Goal: Find specific page/section: Find specific page/section

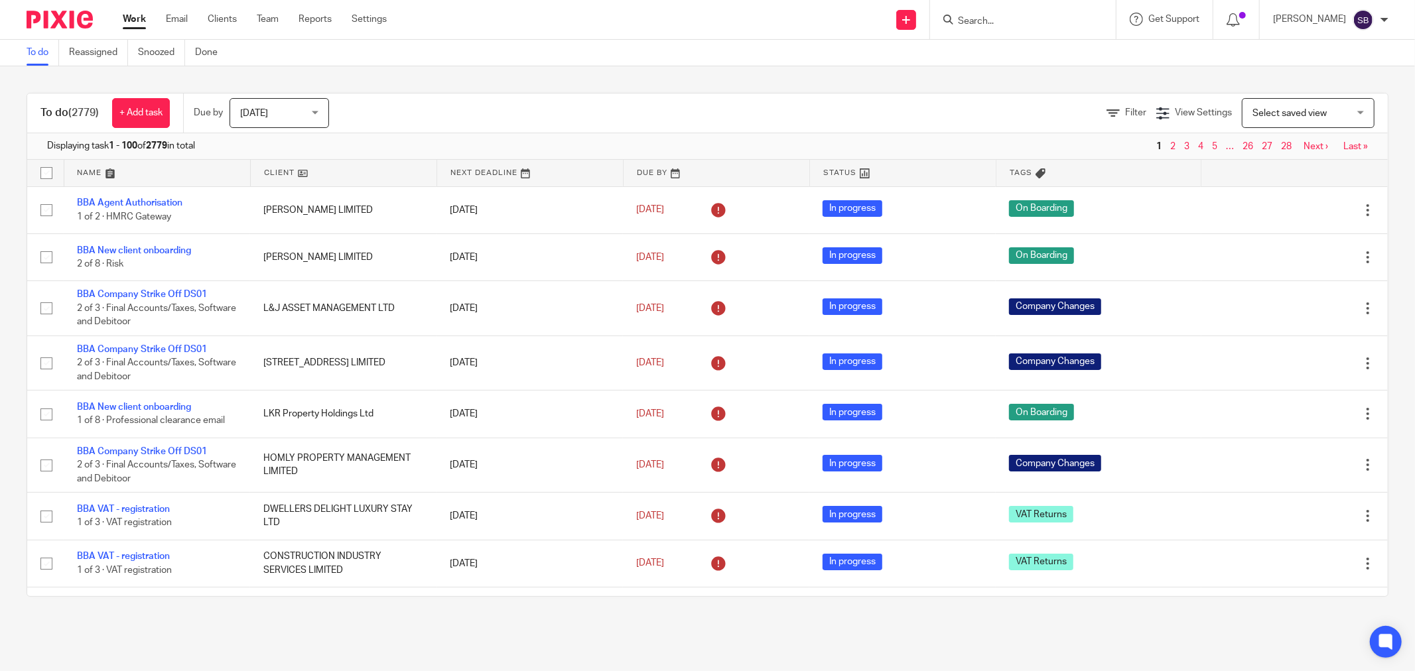
click at [1070, 25] on input "Search" at bounding box center [1015, 22] width 119 height 12
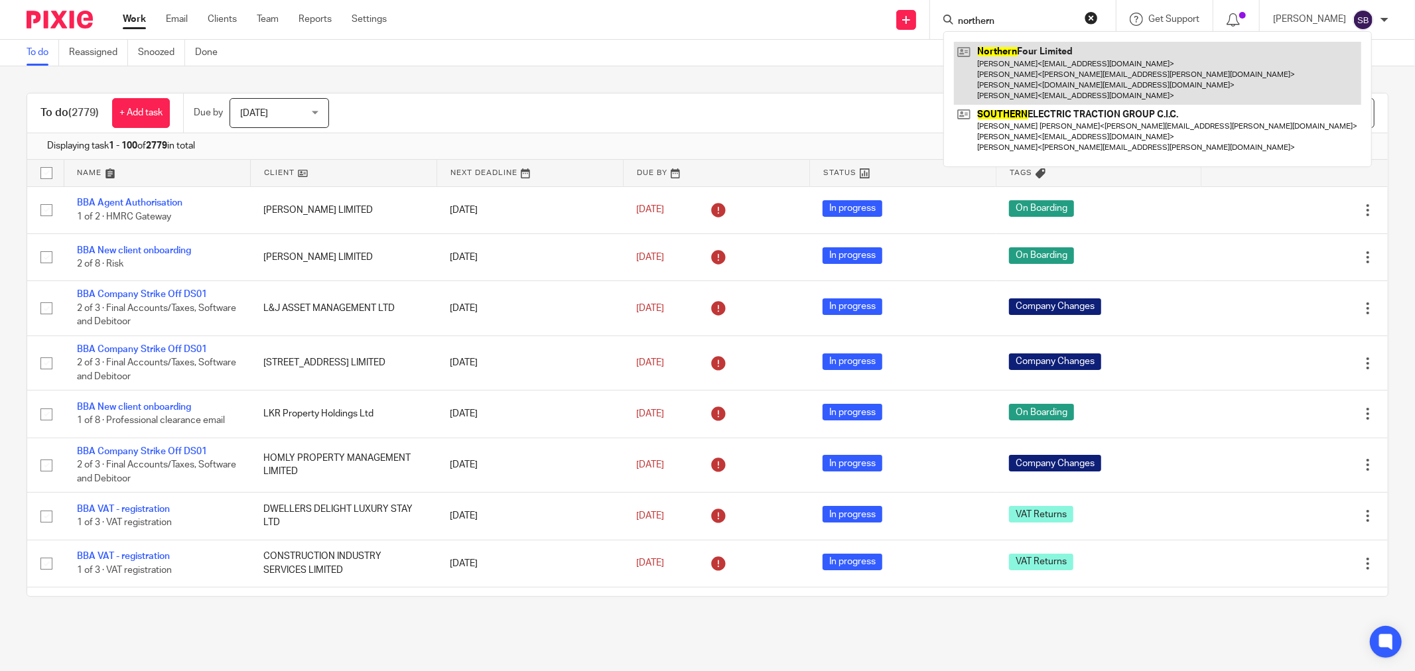
type input "northern"
click at [1076, 47] on link at bounding box center [1157, 73] width 407 height 63
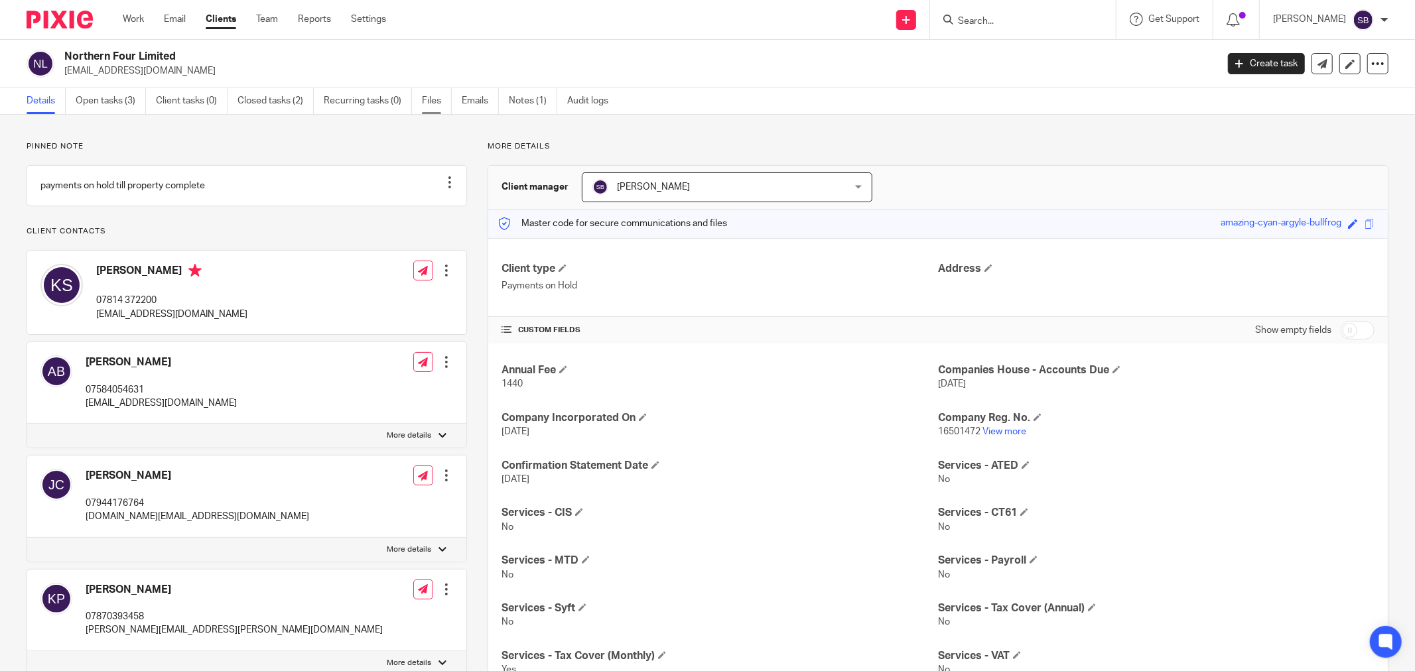
click at [428, 104] on link "Files" at bounding box center [437, 101] width 30 height 26
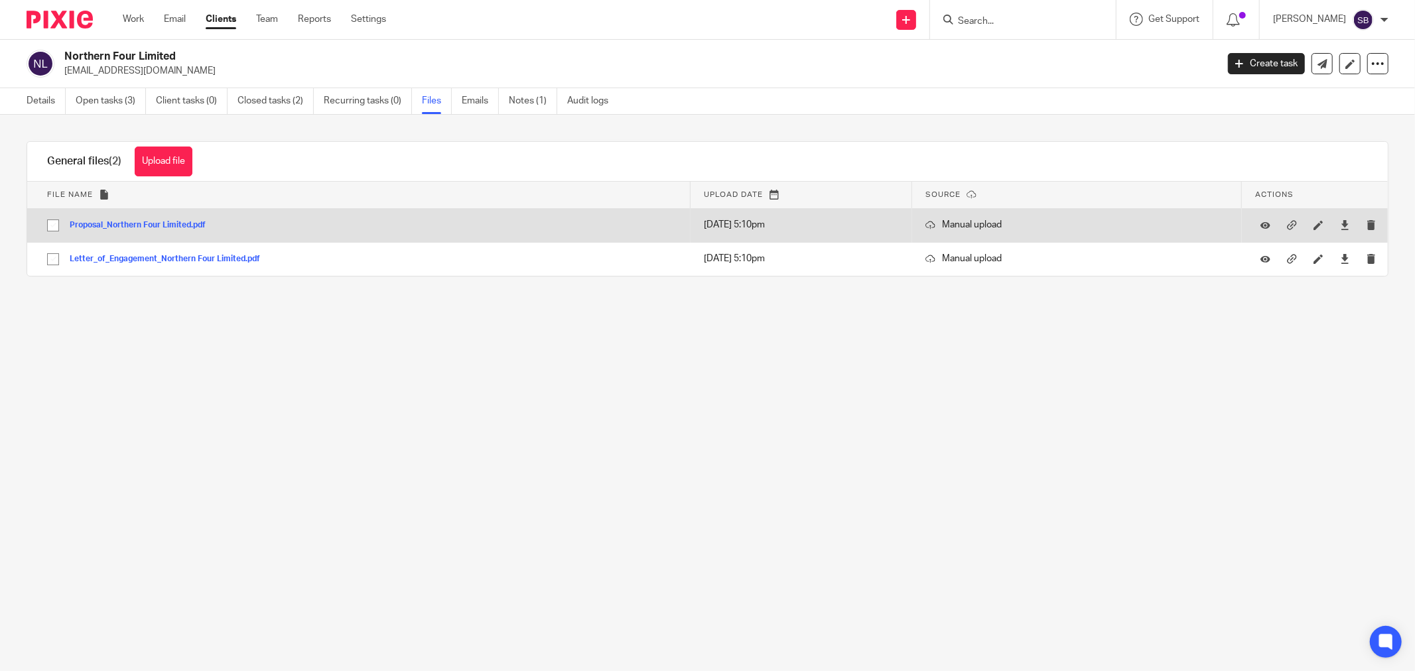
click at [167, 227] on button "Proposal_Northern Four Limited.pdf" at bounding box center [143, 225] width 146 height 9
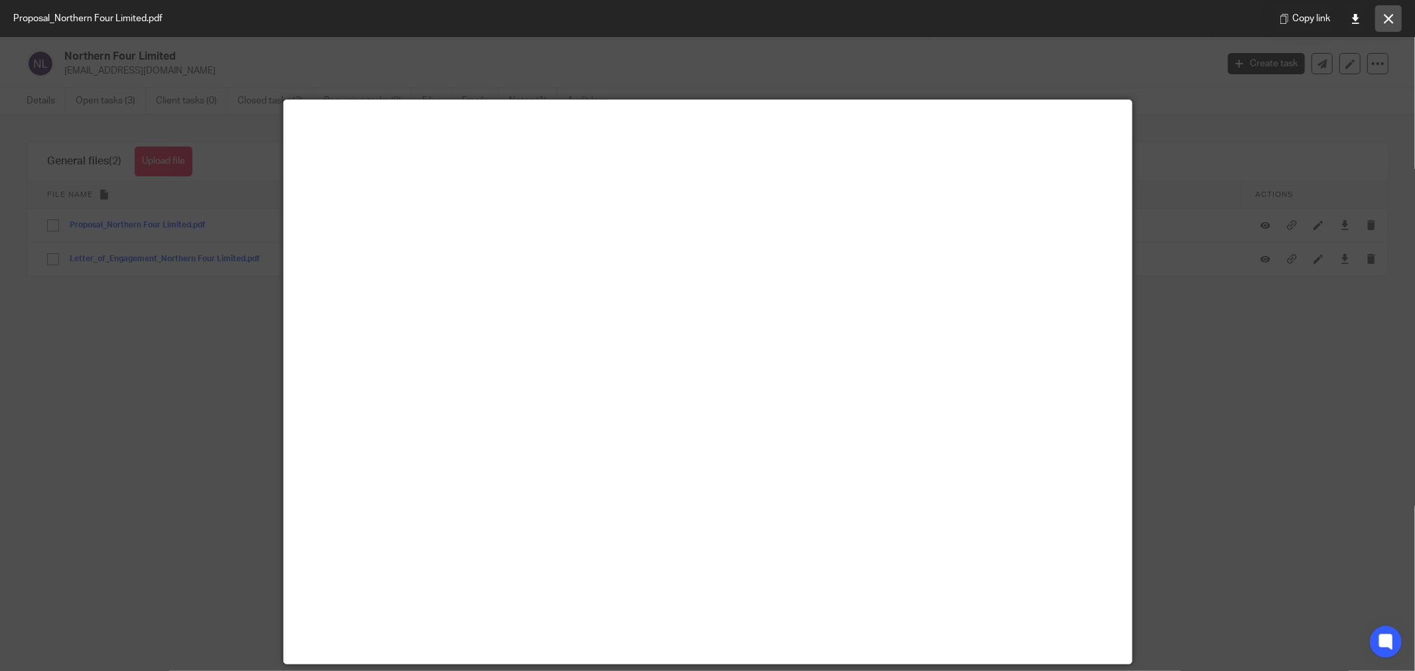
click at [1393, 15] on button at bounding box center [1388, 18] width 27 height 27
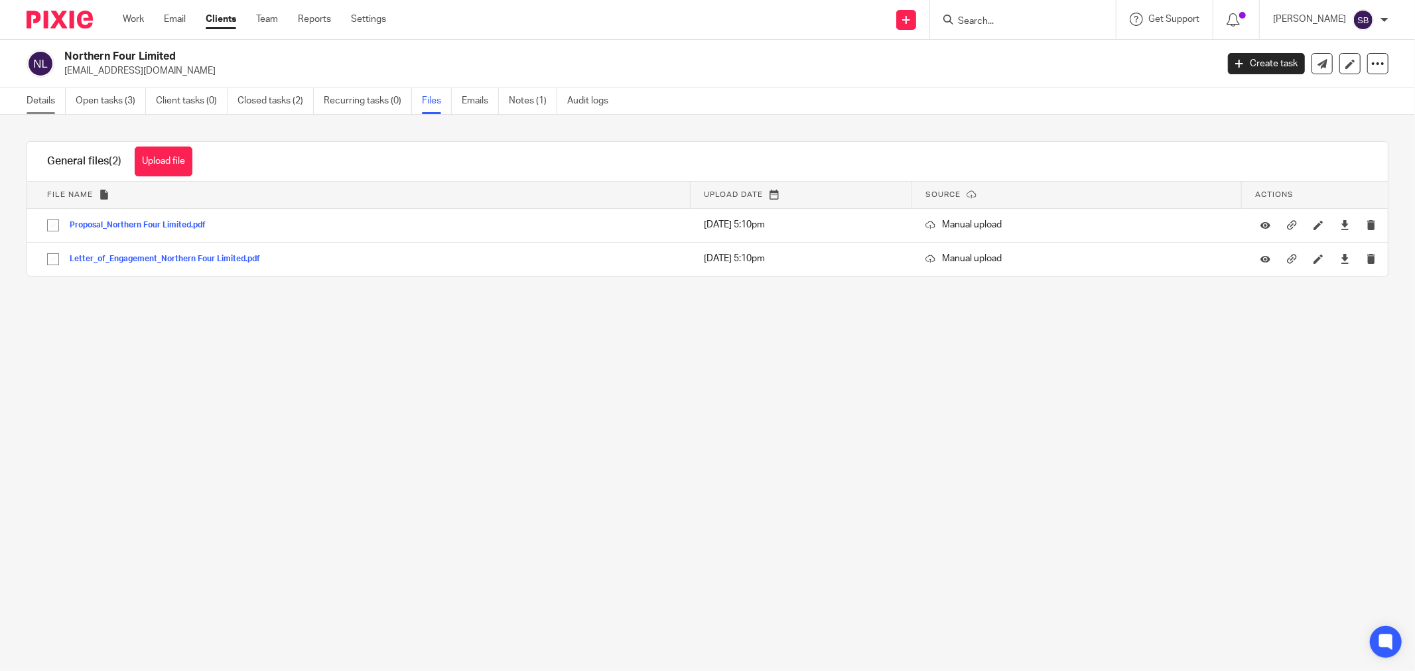
click at [56, 100] on link "Details" at bounding box center [46, 101] width 39 height 26
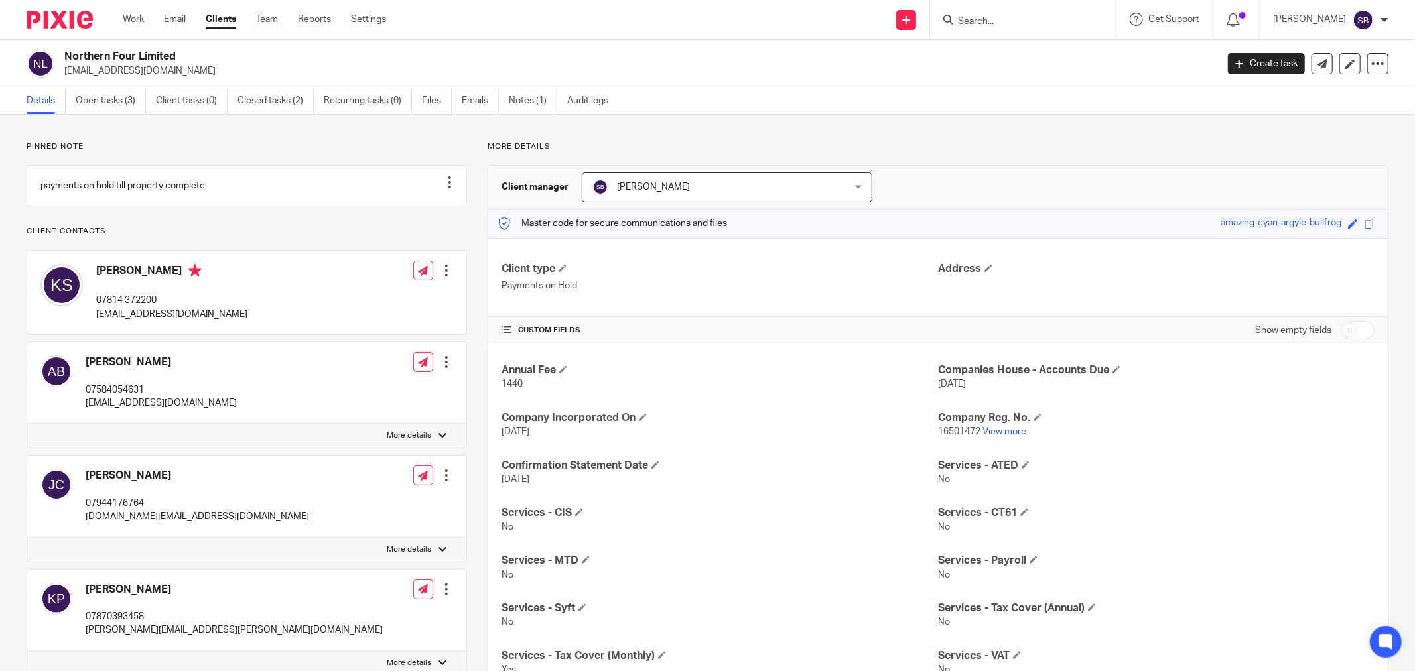
click at [1047, 18] on input "Search" at bounding box center [1015, 22] width 119 height 12
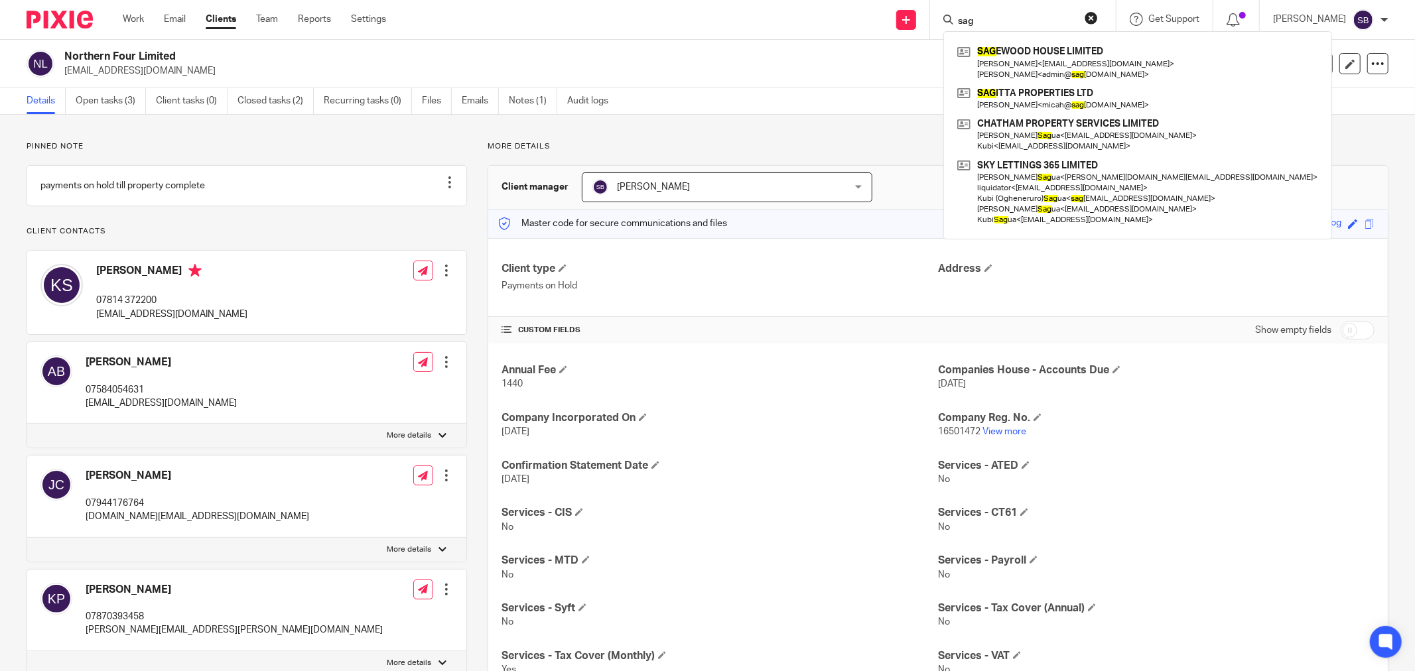
type input "sag"
